Goal: Task Accomplishment & Management: Complete application form

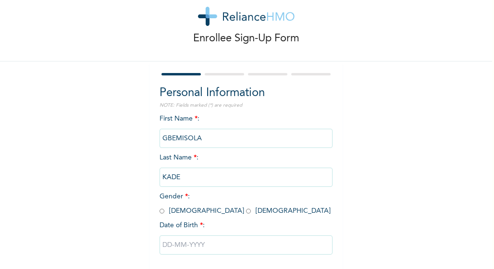
scroll to position [70, 0]
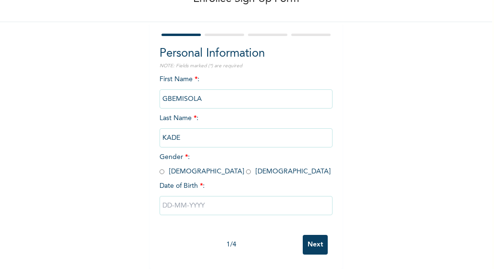
click at [246, 167] on input "radio" at bounding box center [248, 171] width 5 height 9
radio input "true"
click at [182, 196] on input "text" at bounding box center [245, 205] width 173 height 19
select select "9"
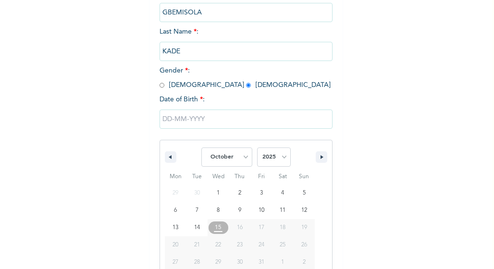
scroll to position [168, 0]
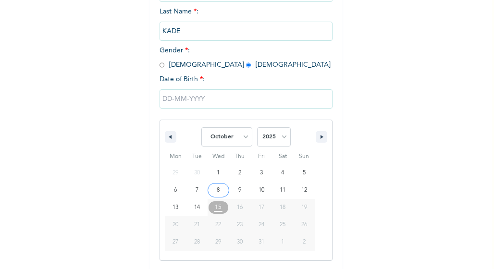
type input "[DATE]"
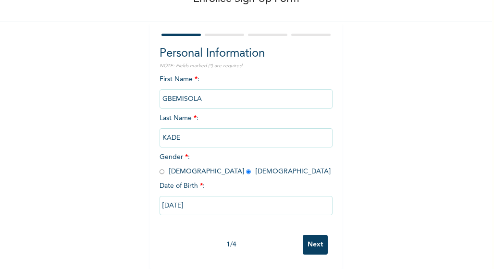
click at [196, 198] on input "[DATE]" at bounding box center [245, 205] width 173 height 19
select select "9"
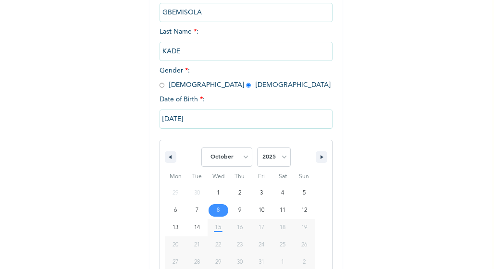
scroll to position [168, 0]
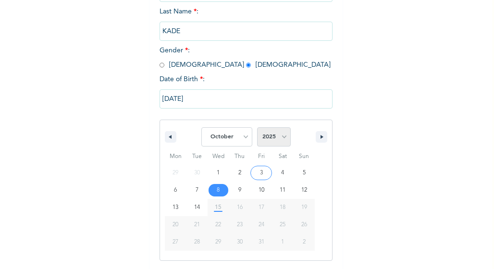
click at [280, 137] on select "2025 2024 2023 2022 2021 2020 2019 2018 2017 2016 2015 2014 2013 2012 2011 2010…" at bounding box center [274, 136] width 34 height 19
select select "1991"
click at [257, 128] on select "2025 2024 2023 2022 2021 2020 2019 2018 2017 2016 2015 2014 2013 2012 2011 2010…" at bounding box center [274, 136] width 34 height 19
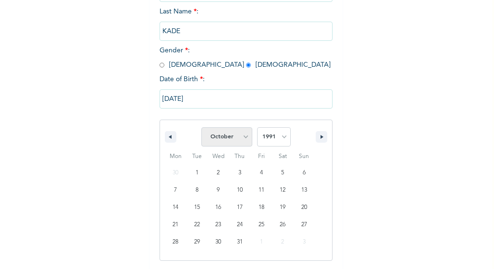
click at [242, 139] on select "January February March April May June July August September October November De…" at bounding box center [226, 136] width 51 height 19
select select "3"
click at [201, 128] on select "January February March April May June July August September October November De…" at bounding box center [226, 136] width 51 height 19
type input "[DATE]"
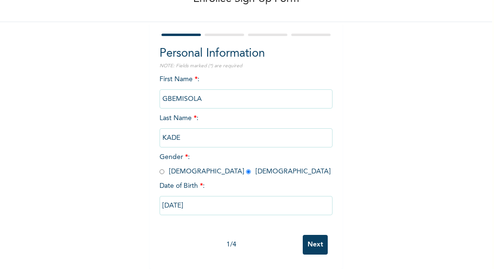
click at [312, 235] on input "Next" at bounding box center [314, 245] width 25 height 20
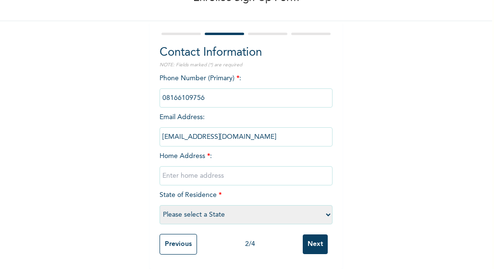
click at [176, 169] on input "text" at bounding box center [245, 175] width 173 height 19
type input "[DEMOGRAPHIC_DATA][GEOGRAPHIC_DATA] OFF [GEOGRAPHIC_DATA], AWUSE ESTATE OPEBI I…"
click at [325, 206] on select "Please select a State [PERSON_NAME] (FCT) [PERSON_NAME] Ibom [GEOGRAPHIC_DATA] …" at bounding box center [245, 214] width 173 height 19
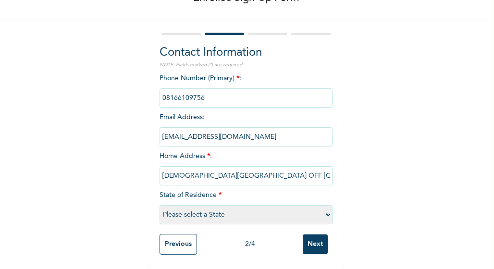
select select "25"
click at [159, 205] on select "Please select a State [PERSON_NAME] (FCT) [PERSON_NAME] Ibom [GEOGRAPHIC_DATA] …" at bounding box center [245, 214] width 173 height 19
click at [326, 174] on input "[DEMOGRAPHIC_DATA][GEOGRAPHIC_DATA] OFF [GEOGRAPHIC_DATA], AWUSE ESTATE OPEBI I…" at bounding box center [245, 175] width 173 height 19
click at [313, 236] on input "Next" at bounding box center [314, 244] width 25 height 20
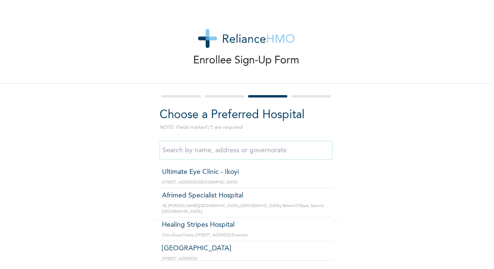
click at [205, 146] on input "text" at bounding box center [245, 150] width 173 height 19
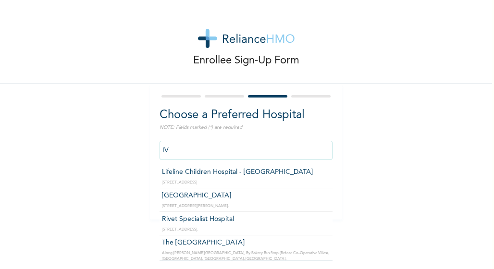
type input "I"
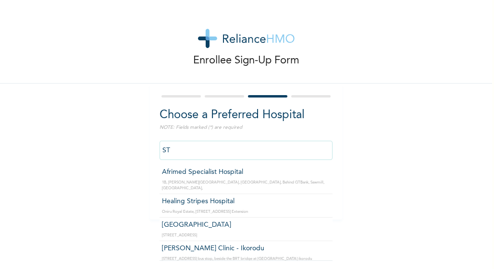
type input "S"
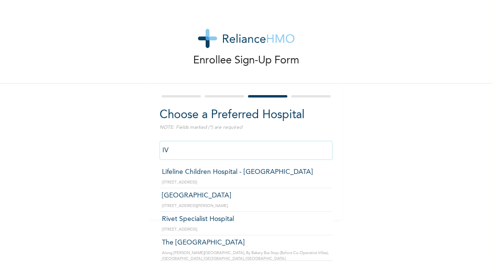
type input "I"
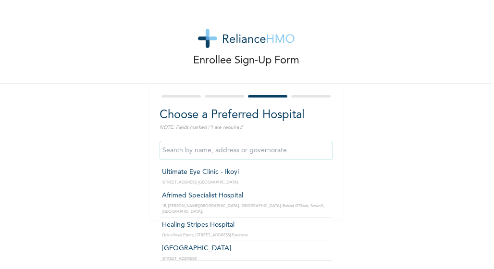
click at [177, 152] on input "text" at bounding box center [245, 150] width 173 height 19
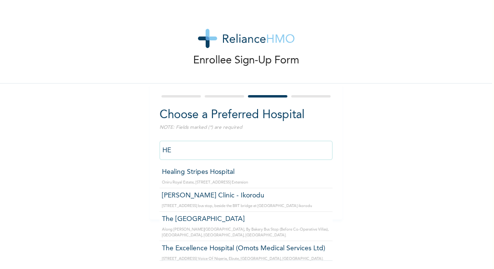
type input "H"
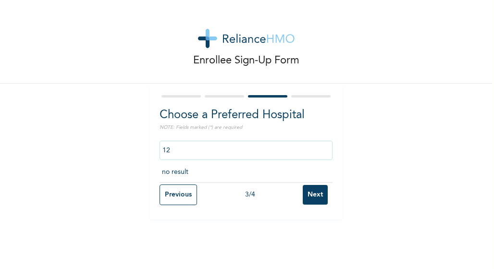
type input "1"
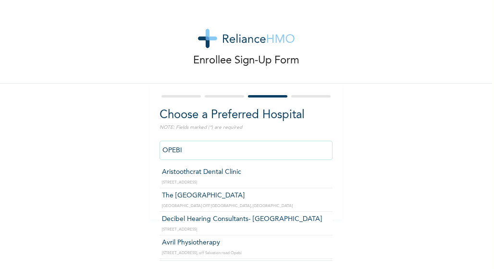
type input "OPEBI"
